Goal: Information Seeking & Learning: Check status

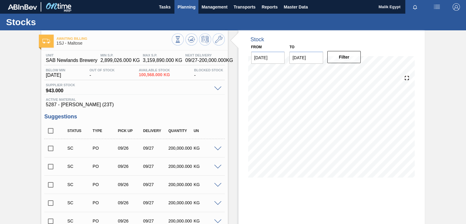
click at [187, 6] on span "Planning" at bounding box center [186, 6] width 18 height 7
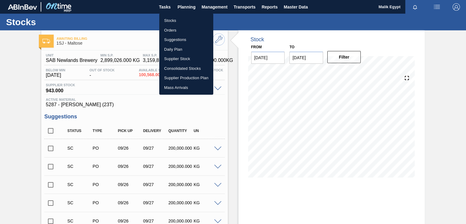
click at [174, 20] on li "Stocks" at bounding box center [186, 21] width 54 height 10
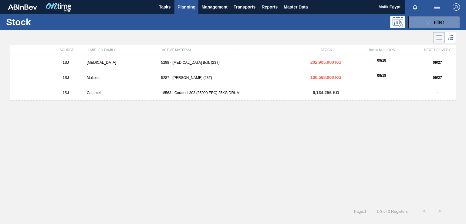
click at [186, 7] on span "Planning" at bounding box center [186, 6] width 18 height 7
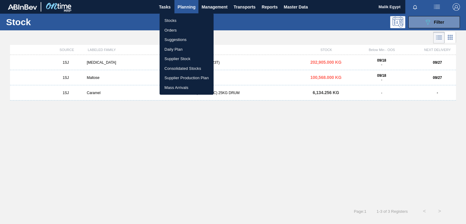
click at [171, 31] on li "Orders" at bounding box center [186, 30] width 54 height 10
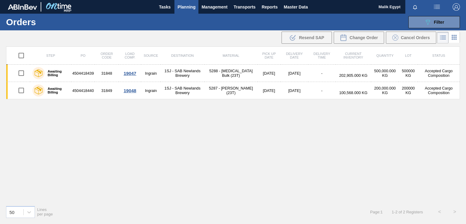
click at [183, 5] on span "Planning" at bounding box center [186, 6] width 18 height 7
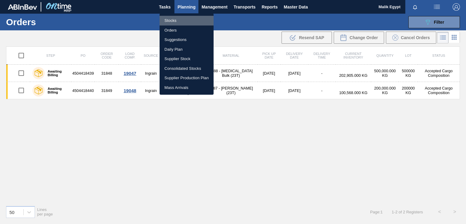
click at [178, 20] on li "Stocks" at bounding box center [186, 21] width 54 height 10
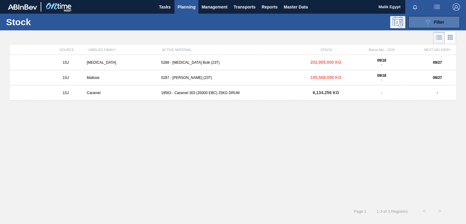
click at [443, 22] on span "Filter" at bounding box center [439, 22] width 10 height 5
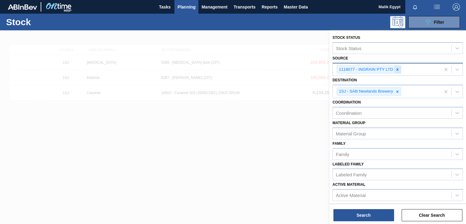
click at [395, 69] on icon at bounding box center [397, 69] width 4 height 4
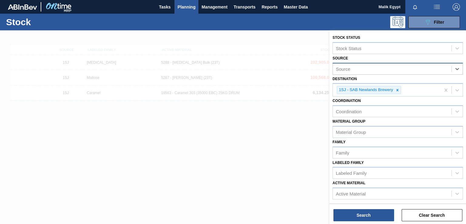
paste input "V1130-1FM SABHF Processing & Admin Plant"
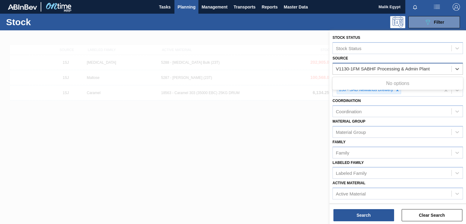
drag, startPoint x: 361, startPoint y: 68, endPoint x: 360, endPoint y: 74, distance: 5.5
click at [361, 68] on input "V1130-1FM SABHF Processing & Admin Plant" at bounding box center [383, 68] width 94 height 5
type input "SABHF Processing & Admin Plant"
click at [458, 69] on icon at bounding box center [457, 69] width 6 height 6
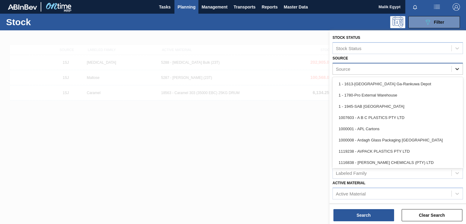
click at [457, 69] on icon at bounding box center [457, 69] width 6 height 6
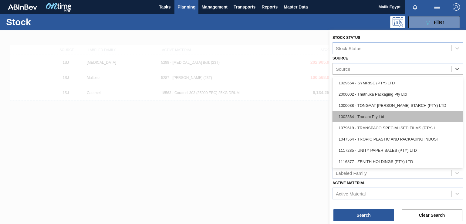
scroll to position [786, 0]
